Goal: Task Accomplishment & Management: Use online tool/utility

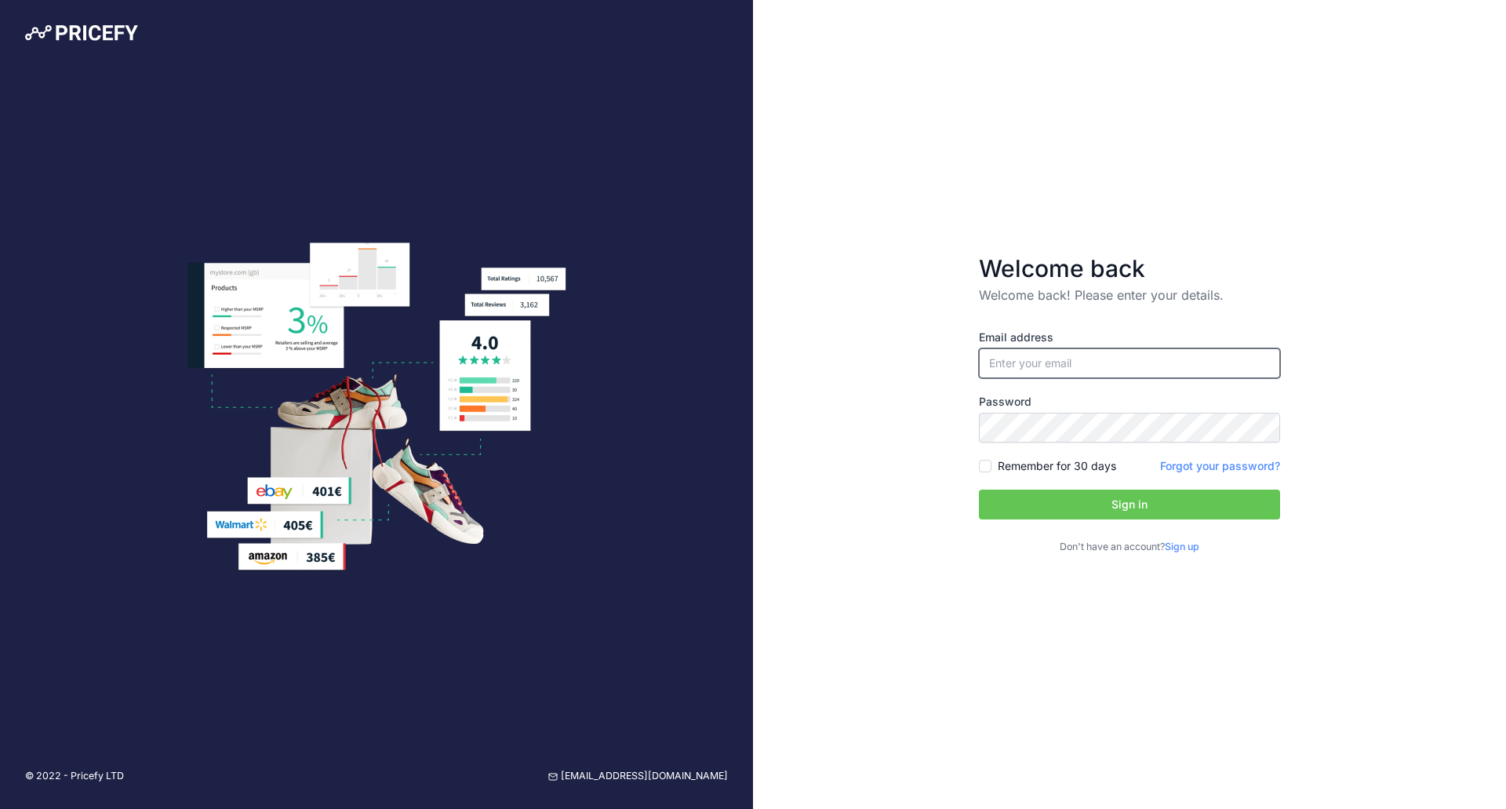
type input "[PERSON_NAME][EMAIL_ADDRESS][DOMAIN_NAME]"
click at [1062, 369] on input "[PERSON_NAME][EMAIL_ADDRESS][DOMAIN_NAME]" at bounding box center [1129, 363] width 301 height 30
click at [1094, 513] on button "Sign in" at bounding box center [1129, 504] width 301 height 30
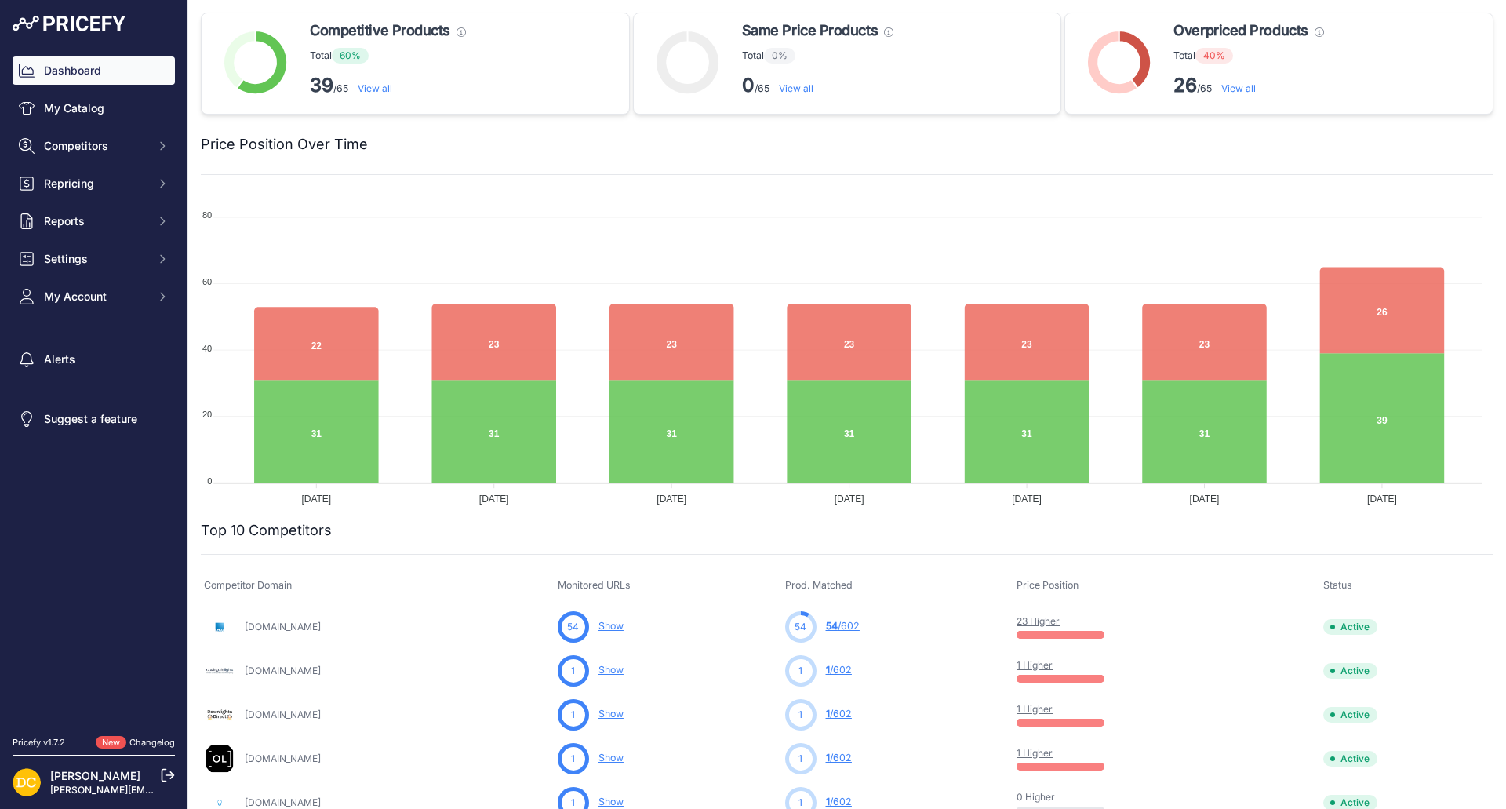
click at [378, 84] on link "View all" at bounding box center [375, 88] width 35 height 12
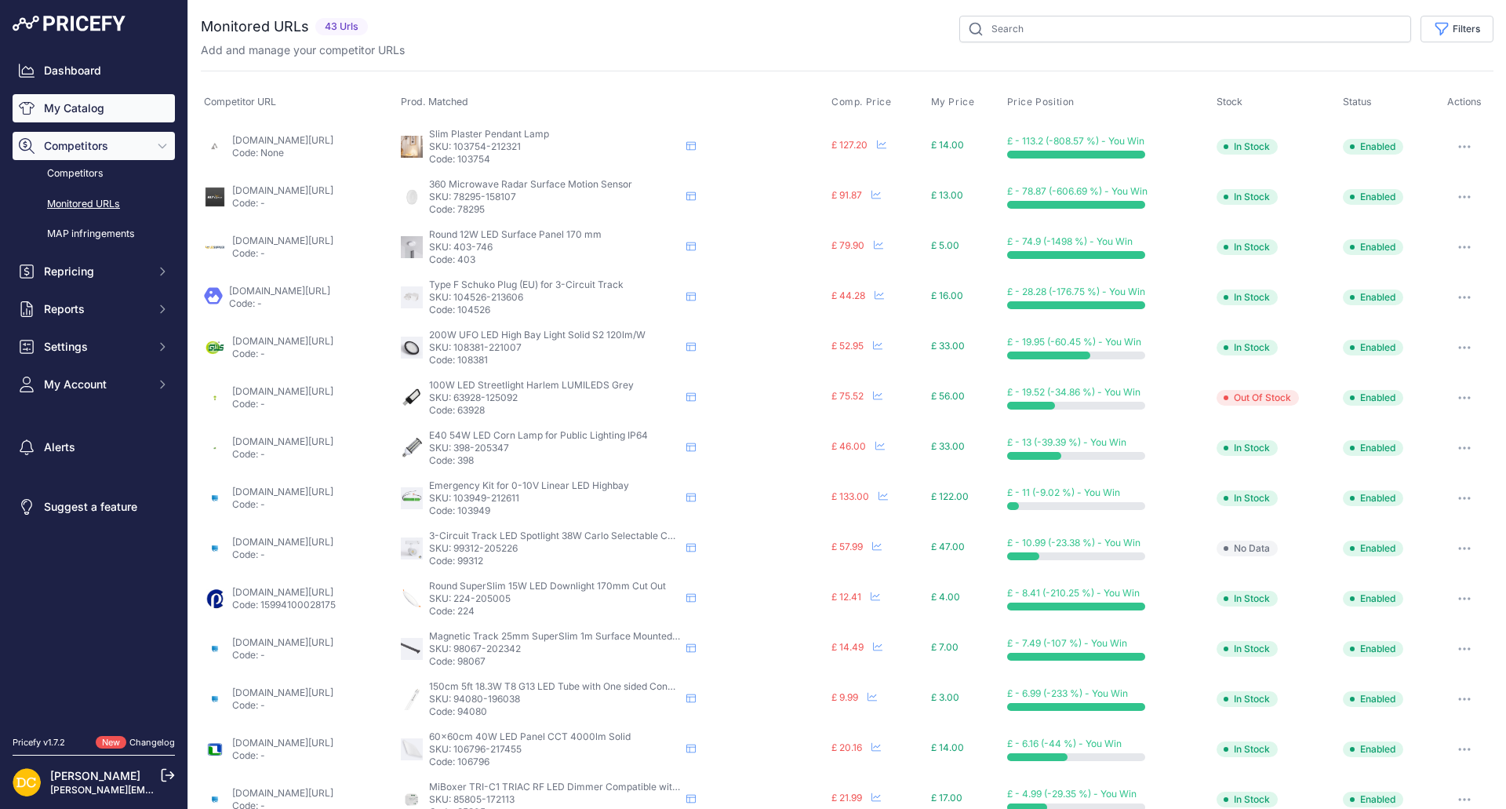
click at [70, 108] on link "My Catalog" at bounding box center [94, 108] width 162 height 28
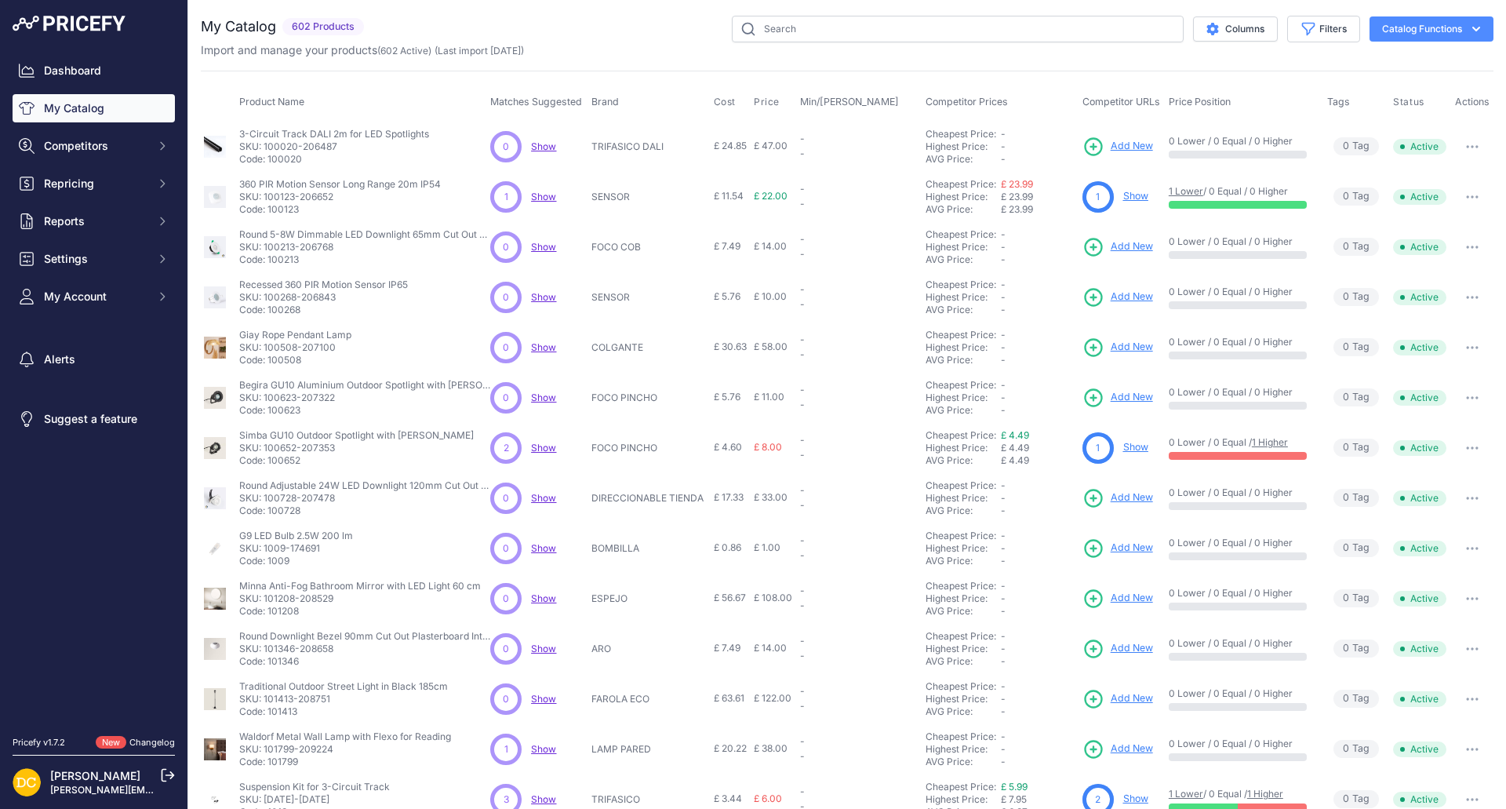
click at [538, 449] on span "Show" at bounding box center [543, 448] width 25 height 12
